Goal: Task Accomplishment & Management: Complete application form

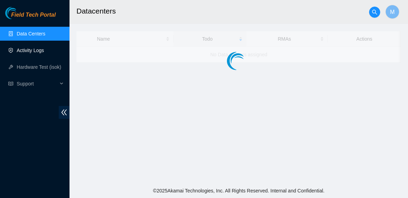
click at [39, 50] on link "Activity Logs" at bounding box center [30, 51] width 27 height 6
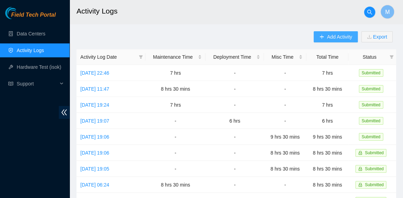
click at [331, 33] on span "Add Activity" at bounding box center [339, 37] width 25 height 8
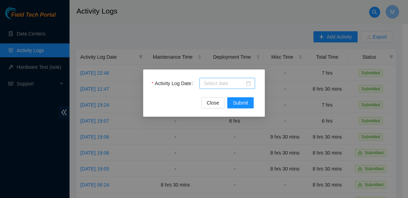
click at [241, 86] on input "Activity Log Date" at bounding box center [224, 84] width 41 height 8
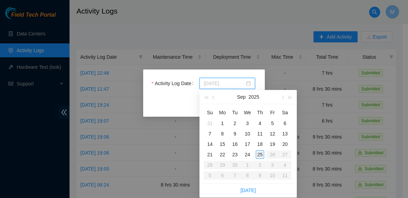
type input "2025-09-25"
click at [256, 152] on div "25" at bounding box center [260, 154] width 8 height 8
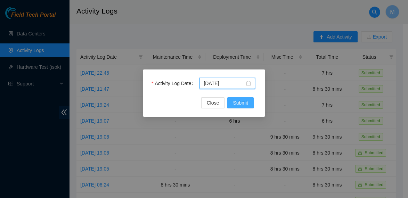
click at [240, 103] on span "Submit" at bounding box center [240, 103] width 15 height 8
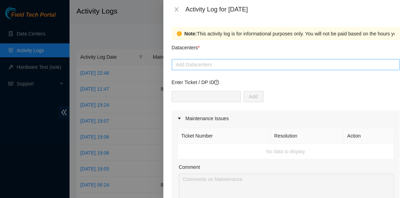
drag, startPoint x: 223, startPoint y: 73, endPoint x: 222, endPoint y: 69, distance: 3.6
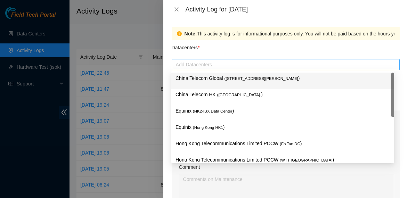
click at [222, 69] on div "Add Datacenters" at bounding box center [286, 64] width 228 height 11
drag, startPoint x: 218, startPoint y: 85, endPoint x: 213, endPoint y: 95, distance: 11.0
click at [218, 85] on div "China Telecom Global ( Room B11, 2/F, 18 Chun Yat Street, TKO , Hong Kong )" at bounding box center [282, 80] width 214 height 13
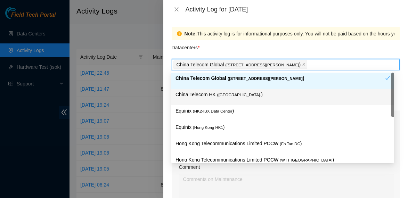
drag, startPoint x: 209, startPoint y: 100, endPoint x: 208, endPoint y: 106, distance: 5.2
click at [209, 101] on div "China Telecom HK ( Hong Kong. )" at bounding box center [282, 97] width 214 height 13
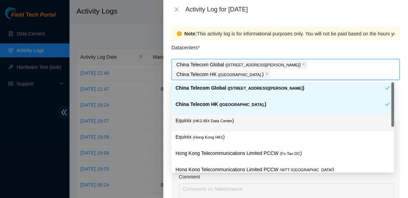
click at [206, 122] on span "( HK2-IBX Data Center" at bounding box center [213, 121] width 40 height 4
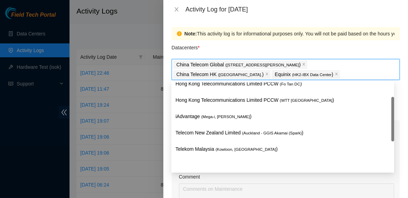
scroll to position [35, 0]
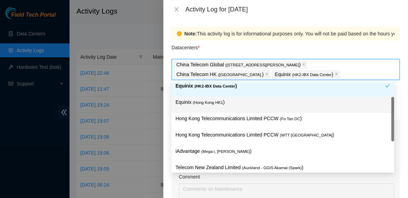
drag, startPoint x: 240, startPoint y: 107, endPoint x: 243, endPoint y: 114, distance: 8.1
click at [240, 107] on div "Equinix ( Hong Kong HK1 )" at bounding box center [282, 104] width 214 height 13
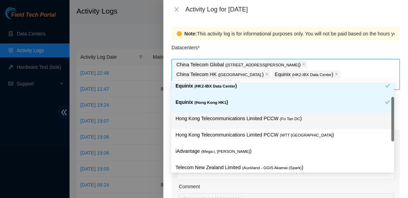
click at [249, 121] on p "Hong Kong Telecommunications Limited PCCW ( Fo Tan DC )" at bounding box center [282, 119] width 214 height 8
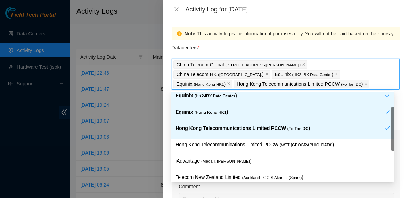
click at [265, 137] on div "Hong Kong Telecommunications Limited PCCW ( Fo Tan DC )" at bounding box center [282, 131] width 223 height 16
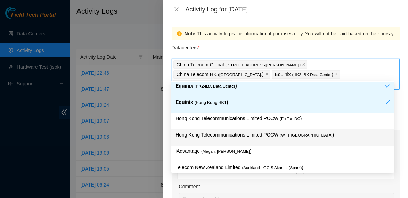
drag, startPoint x: 281, startPoint y: 137, endPoint x: 280, endPoint y: 125, distance: 11.9
click at [281, 136] on span "( WTT DC" at bounding box center [306, 135] width 52 height 4
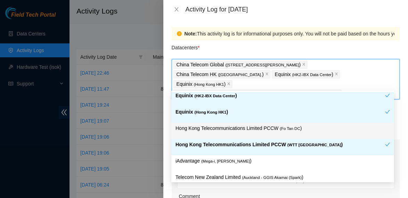
click at [278, 123] on div "Hong Kong Telecommunications Limited PCCW ( Fo Tan DC )" at bounding box center [282, 131] width 223 height 16
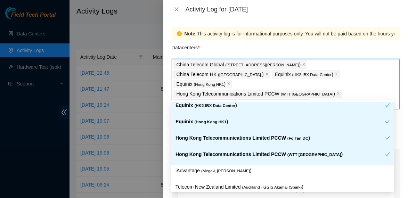
scroll to position [69, 0]
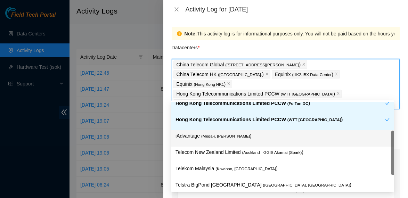
drag, startPoint x: 235, startPoint y: 136, endPoint x: 259, endPoint y: 129, distance: 25.3
click at [235, 136] on p "iAdvantage ( Mega-i, Chai Wan )" at bounding box center [282, 136] width 214 height 8
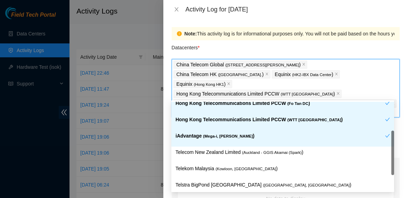
scroll to position [107, 0]
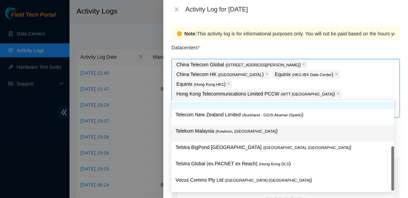
drag, startPoint x: 247, startPoint y: 134, endPoint x: 260, endPoint y: 158, distance: 27.8
click at [247, 134] on p "Telekom Malaysia ( Kowloon, Hong Kong )" at bounding box center [282, 131] width 214 height 8
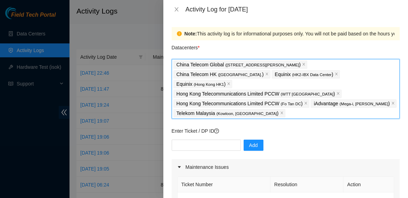
click at [272, 106] on div "China Telecom Global ( Room B11, 2/F, 18 Chun Yat Street, TKO , Hong Kong ) Chi…" at bounding box center [285, 89] width 224 height 58
click at [273, 104] on div "China Telecom Global ( Room B11, 2/F, 18 Chun Yat Street, TKO , Hong Kong ) Chi…" at bounding box center [285, 89] width 224 height 58
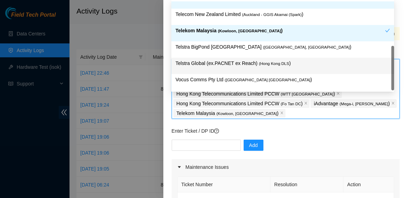
click at [259, 62] on span "( Hong Kong DLS" at bounding box center [274, 64] width 30 height 4
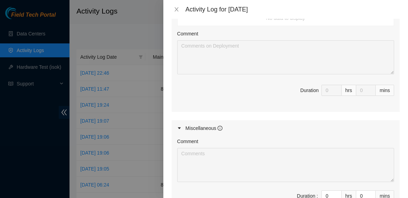
scroll to position [347, 0]
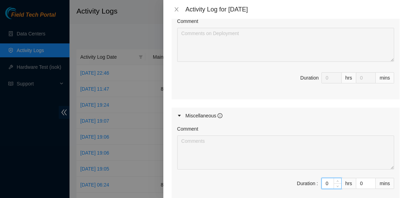
drag, startPoint x: 324, startPoint y: 161, endPoint x: 305, endPoint y: 155, distance: 20.3
click at [304, 178] on span "Duration : 0 hrs 0 mins" at bounding box center [285, 187] width 217 height 19
type input "8"
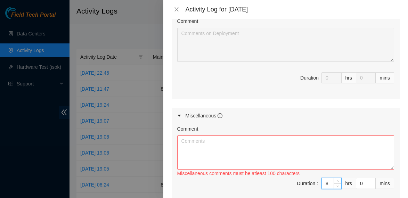
type input "8"
type input "3"
type input "30"
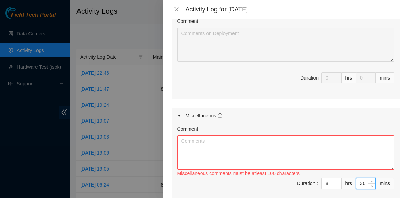
type input "30"
click at [226, 136] on textarea "Comment" at bounding box center [285, 153] width 217 height 34
paste textarea "Comment Comment Comment ……………………………………………………. Arranging and coordinating statio…"
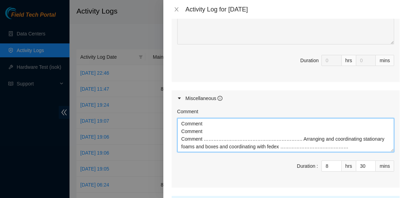
scroll to position [409, 0]
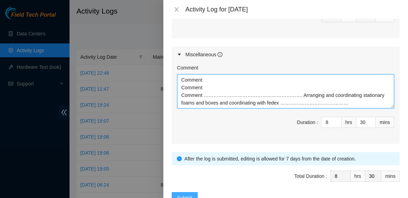
type textarea "Comment Comment Comment ……………………………………………………. Arranging and coordinating statio…"
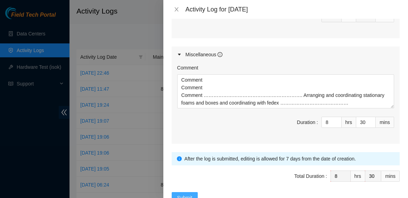
click at [186, 194] on span "Submit" at bounding box center [184, 198] width 15 height 8
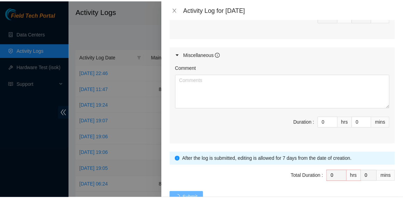
scroll to position [0, 0]
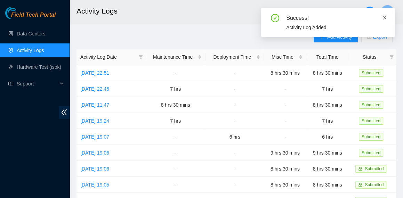
click at [382, 21] on span at bounding box center [384, 18] width 5 height 6
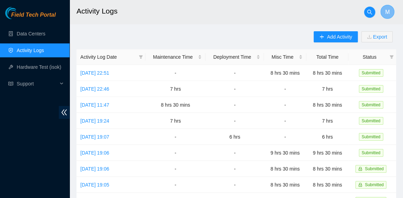
click at [384, 13] on button "M" at bounding box center [387, 12] width 14 height 14
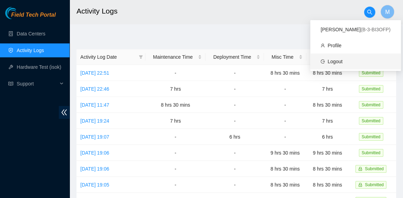
click at [342, 60] on link "Logout" at bounding box center [334, 62] width 15 height 6
